Goal: Task Accomplishment & Management: Manage account settings

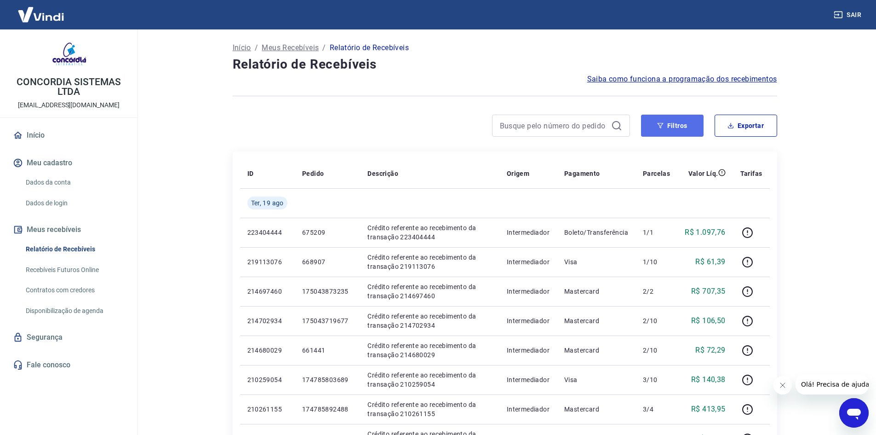
click at [641, 126] on button "Filtros" at bounding box center [672, 126] width 63 height 22
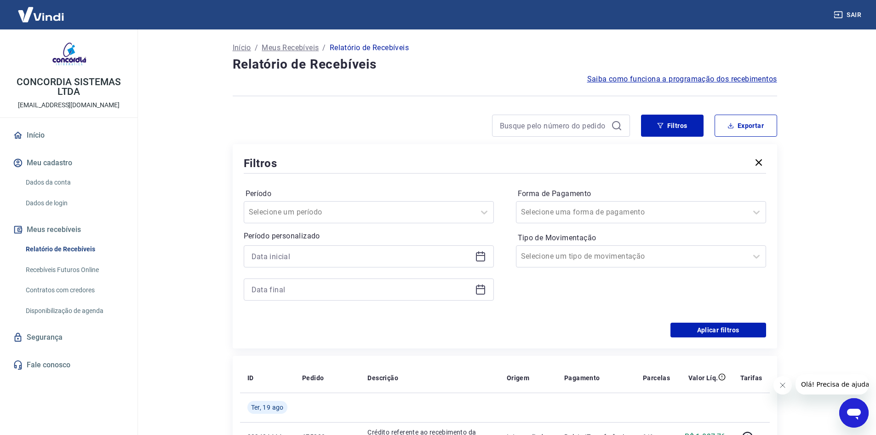
click at [368, 248] on div at bounding box center [369, 256] width 250 height 22
click at [484, 259] on icon at bounding box center [480, 256] width 11 height 11
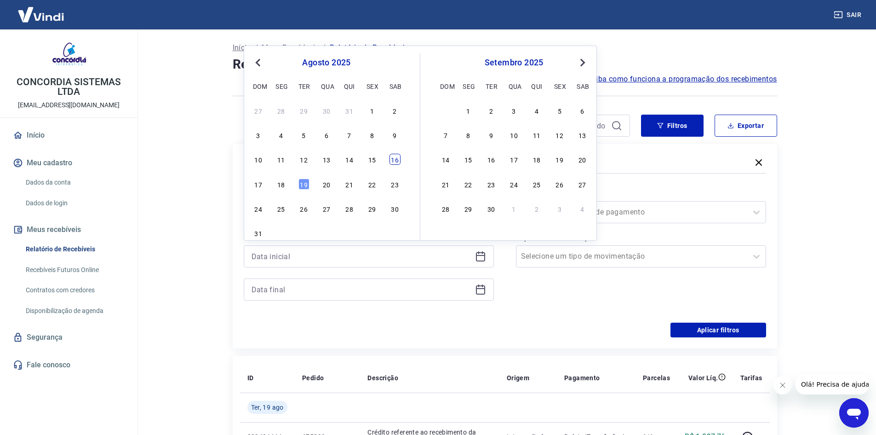
click at [393, 161] on div "16" at bounding box center [395, 159] width 11 height 11
type input "[DATE]"
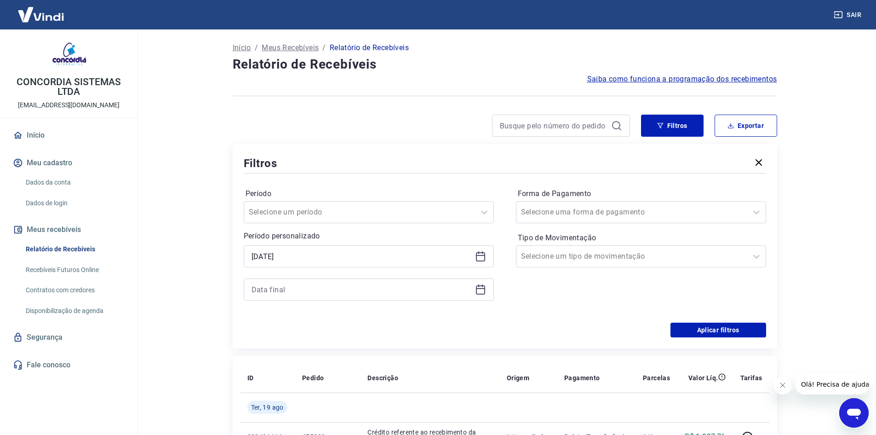
click at [477, 288] on icon at bounding box center [480, 288] width 9 height 1
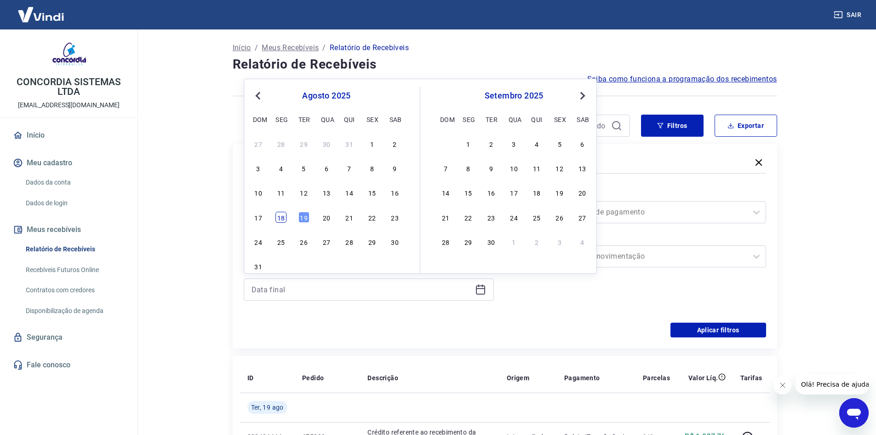
click at [279, 217] on div "18" at bounding box center [281, 217] width 11 height 11
type input "[DATE]"
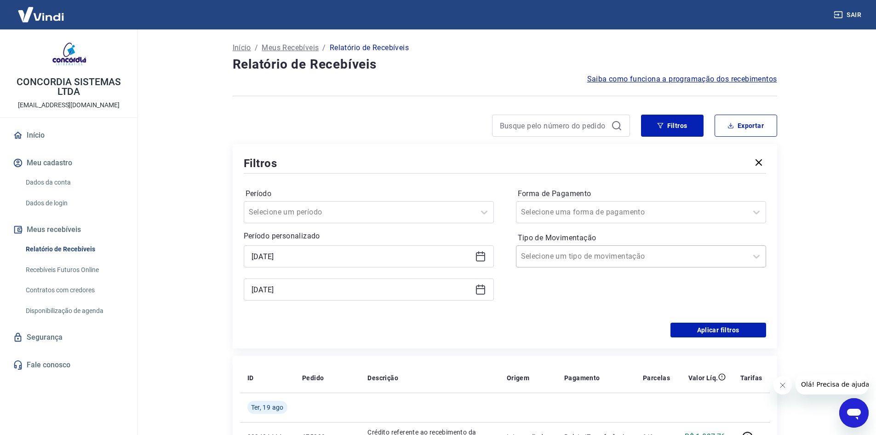
click at [620, 256] on div at bounding box center [632, 256] width 222 height 13
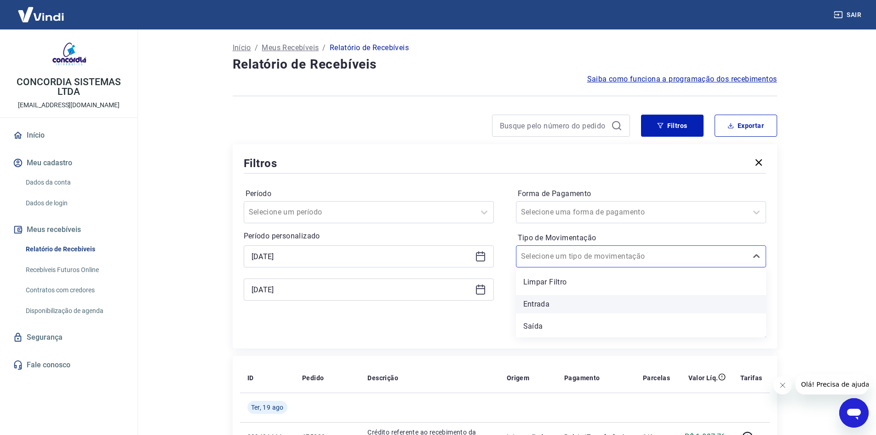
click at [582, 302] on div "Entrada" at bounding box center [641, 304] width 250 height 18
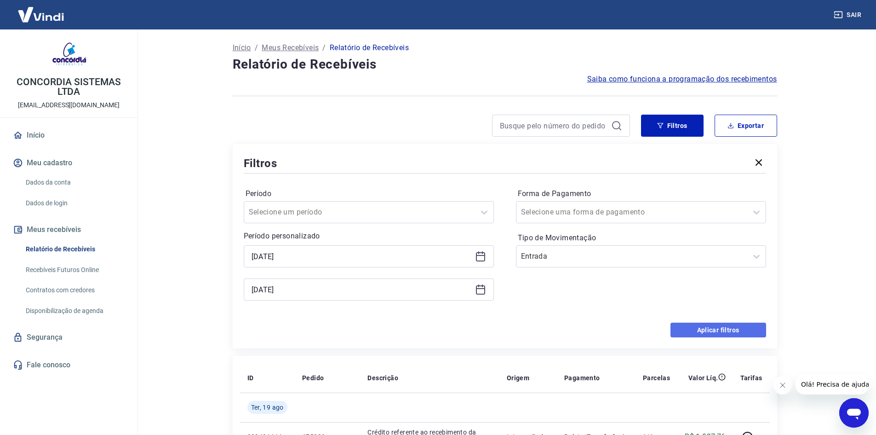
click at [745, 332] on button "Aplicar filtros" at bounding box center [719, 329] width 96 height 15
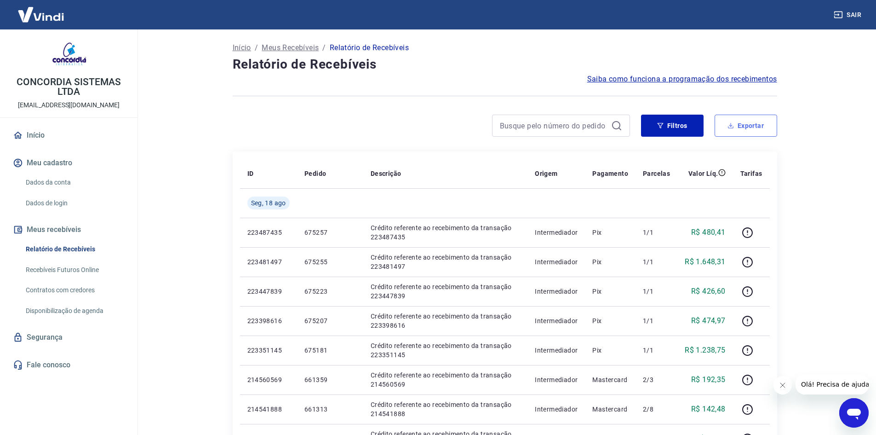
click at [716, 132] on button "Exportar" at bounding box center [746, 126] width 63 height 22
type input "[DATE]"
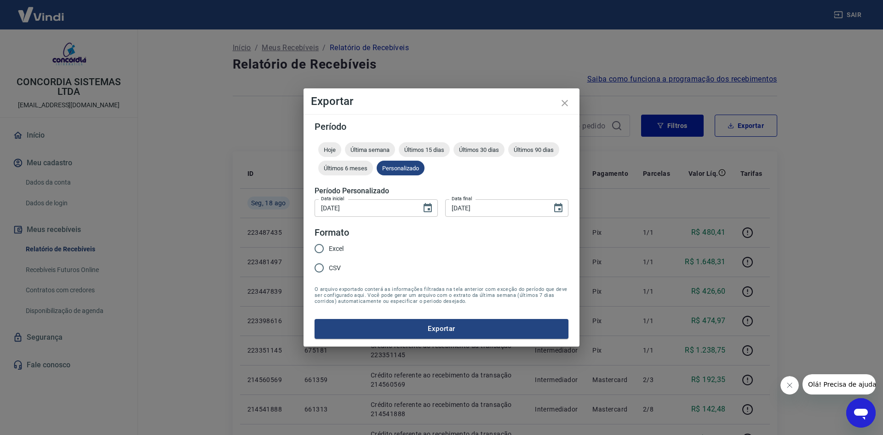
click at [335, 244] on span "Excel" at bounding box center [336, 249] width 15 height 10
click at [329, 244] on input "Excel" at bounding box center [319, 248] width 19 height 19
radio input "true"
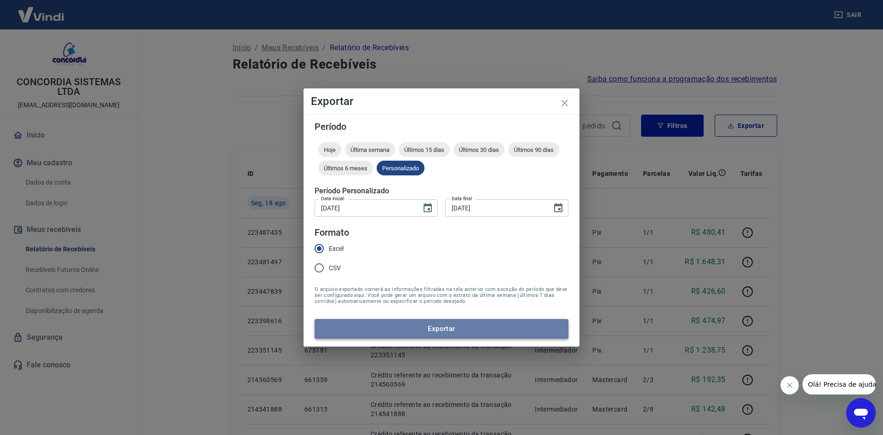
click at [469, 334] on button "Exportar" at bounding box center [442, 328] width 254 height 19
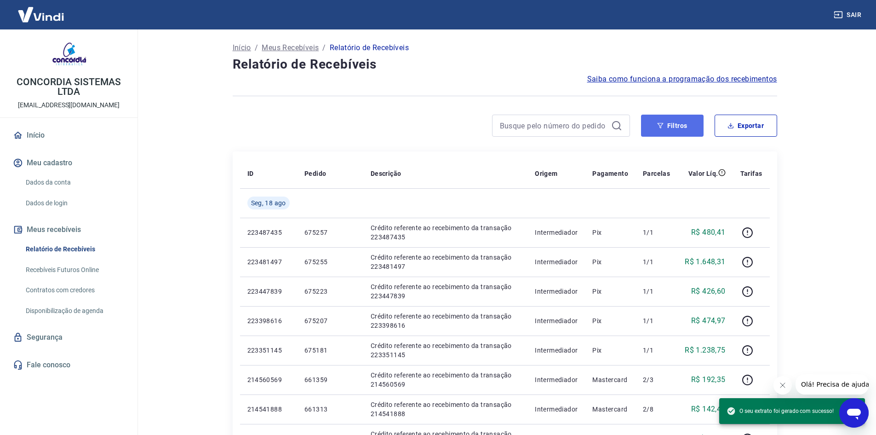
click at [678, 134] on button "Filtros" at bounding box center [672, 126] width 63 height 22
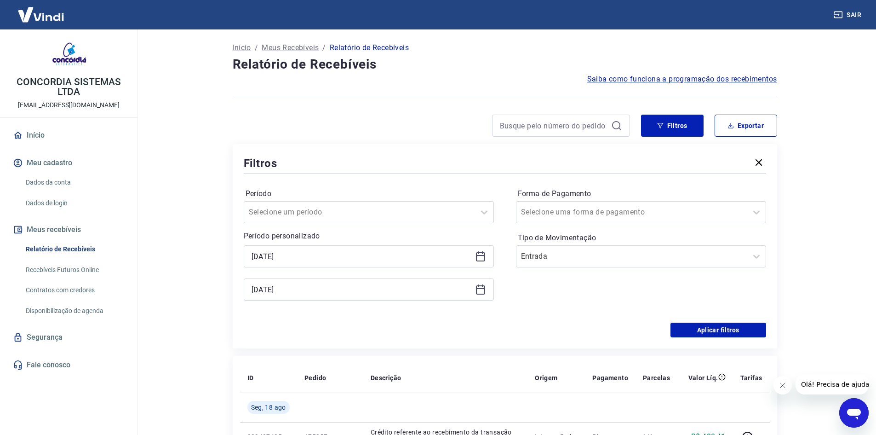
click at [630, 239] on label "Tipo de Movimentação" at bounding box center [641, 237] width 247 height 11
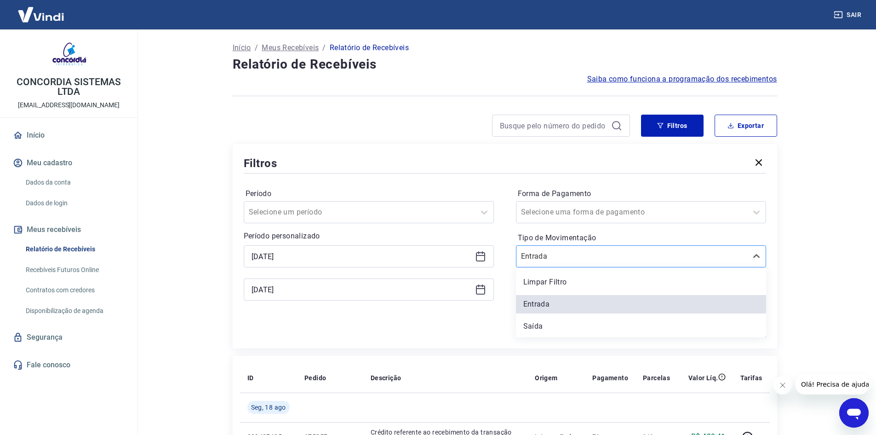
click at [604, 260] on input "Tipo de Movimentação" at bounding box center [567, 256] width 93 height 11
click at [539, 326] on div "Saída" at bounding box center [641, 326] width 250 height 18
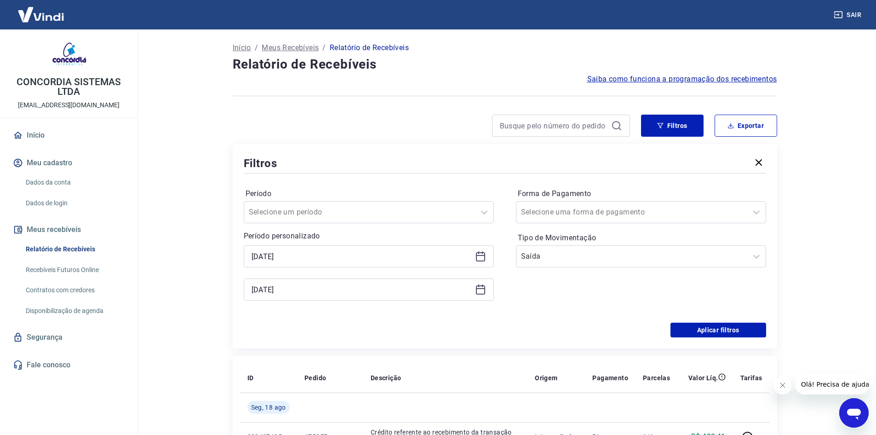
click at [547, 323] on div "Aplicar filtros" at bounding box center [505, 329] width 523 height 15
click at [690, 332] on button "Aplicar filtros" at bounding box center [719, 329] width 96 height 15
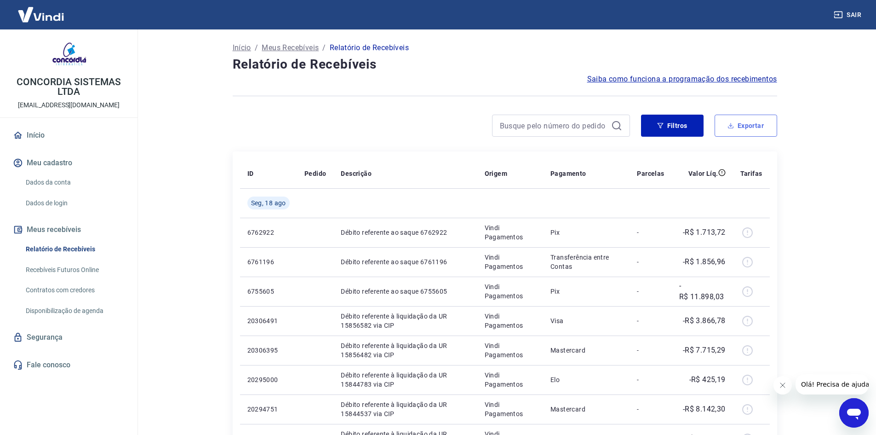
click at [737, 129] on button "Exportar" at bounding box center [746, 126] width 63 height 22
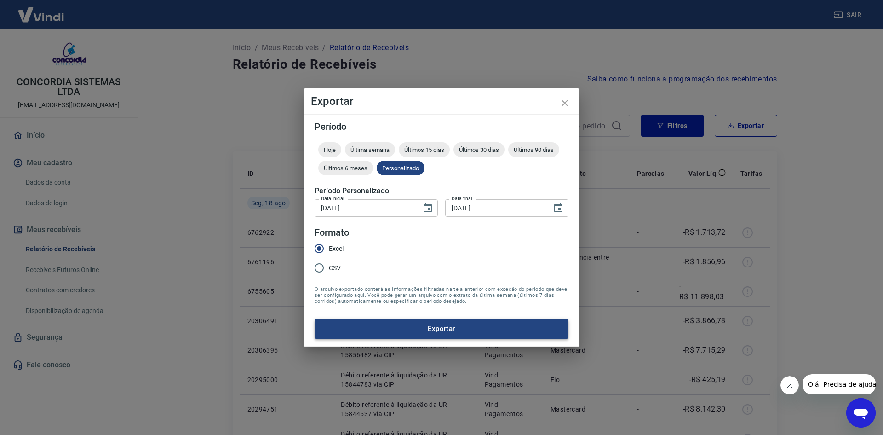
click at [415, 328] on button "Exportar" at bounding box center [442, 328] width 254 height 19
